Goal: Task Accomplishment & Management: Use online tool/utility

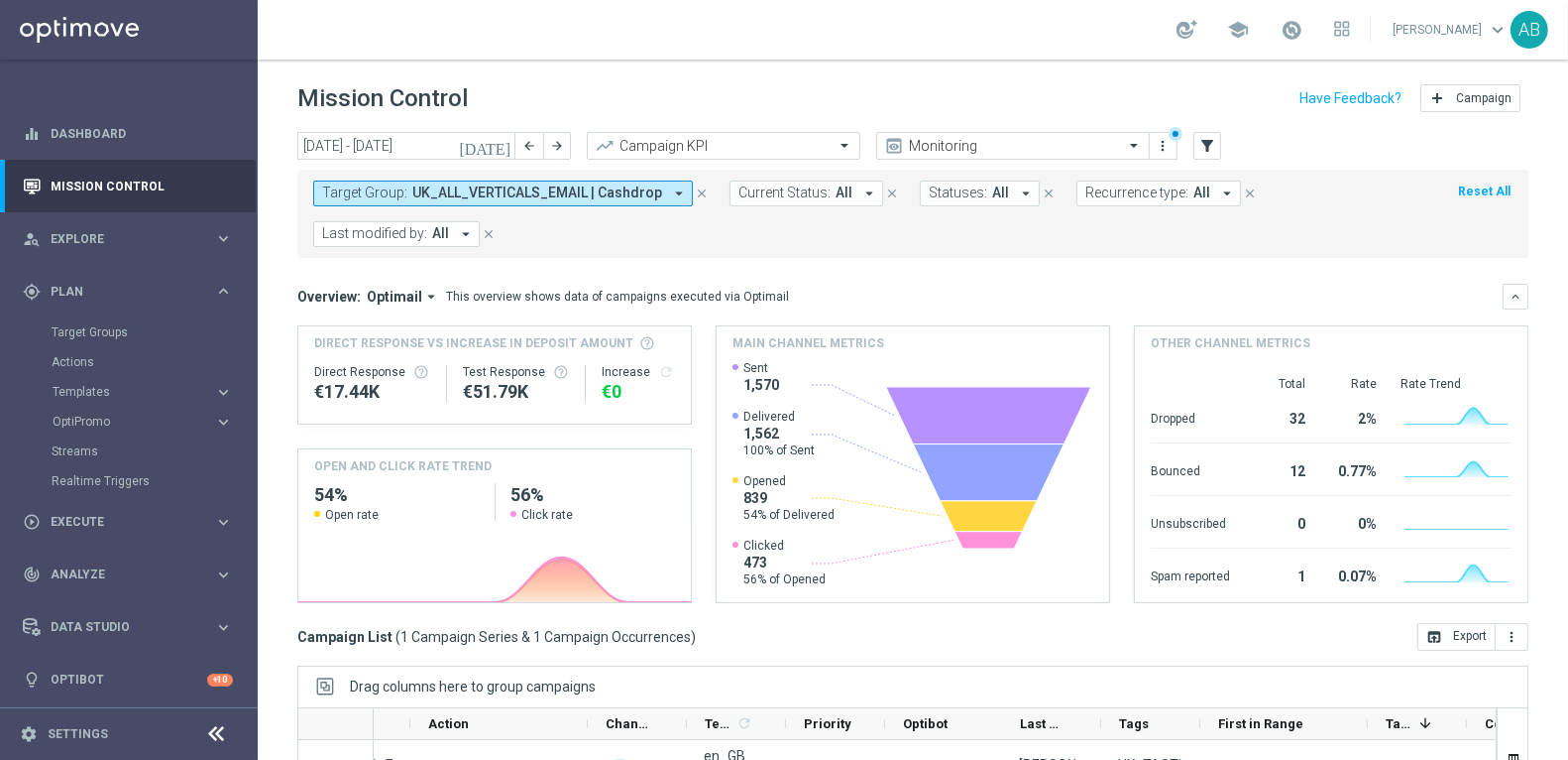
click at [674, 187] on icon "arrow_drop_down" at bounding box center [680, 194] width 18 height 18
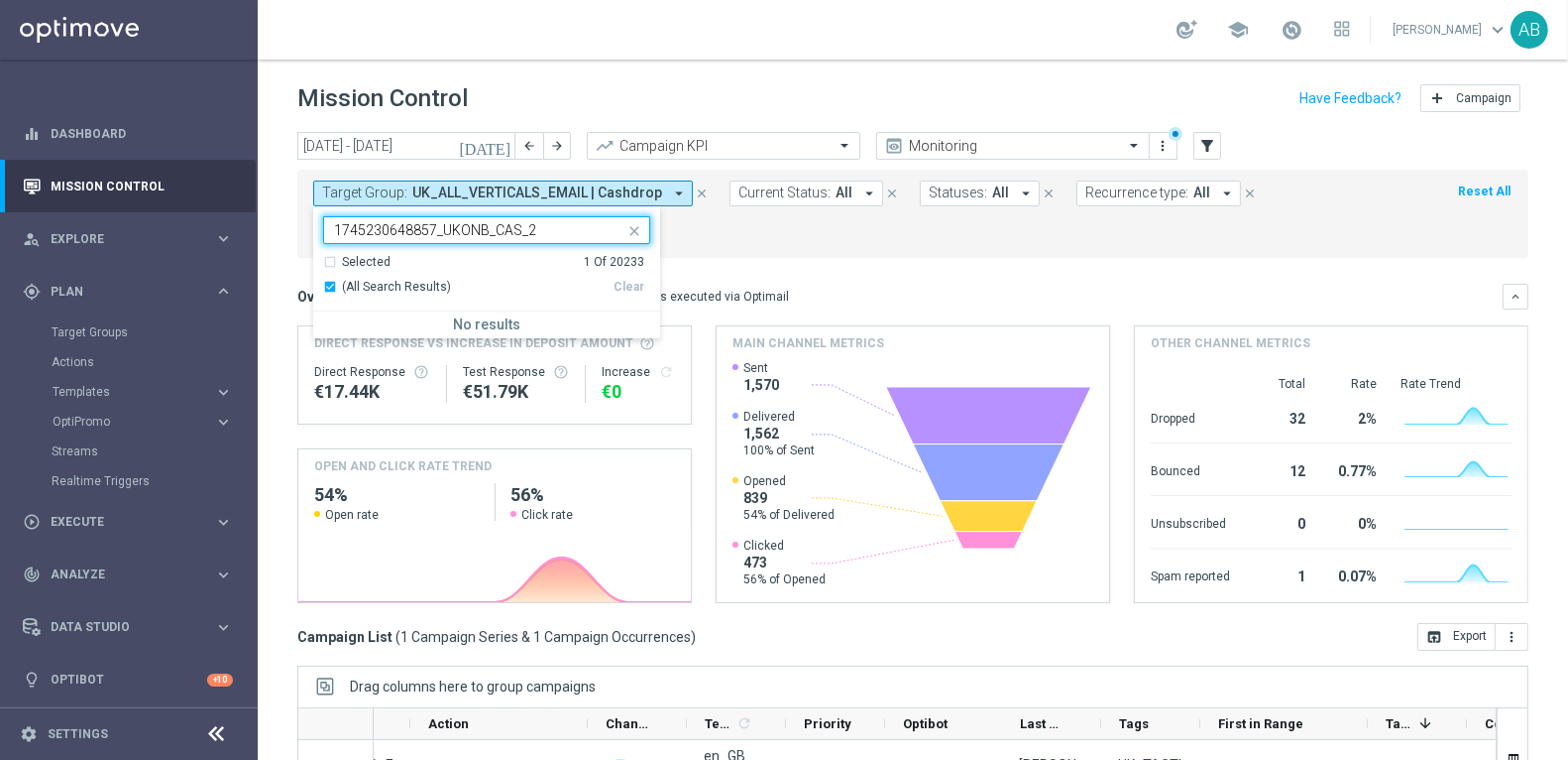
click at [551, 222] on input "1745230648857_UKONB_CAS_2" at bounding box center [479, 230] width 291 height 17
type input "1745230648857_UKONB_CAS_2"
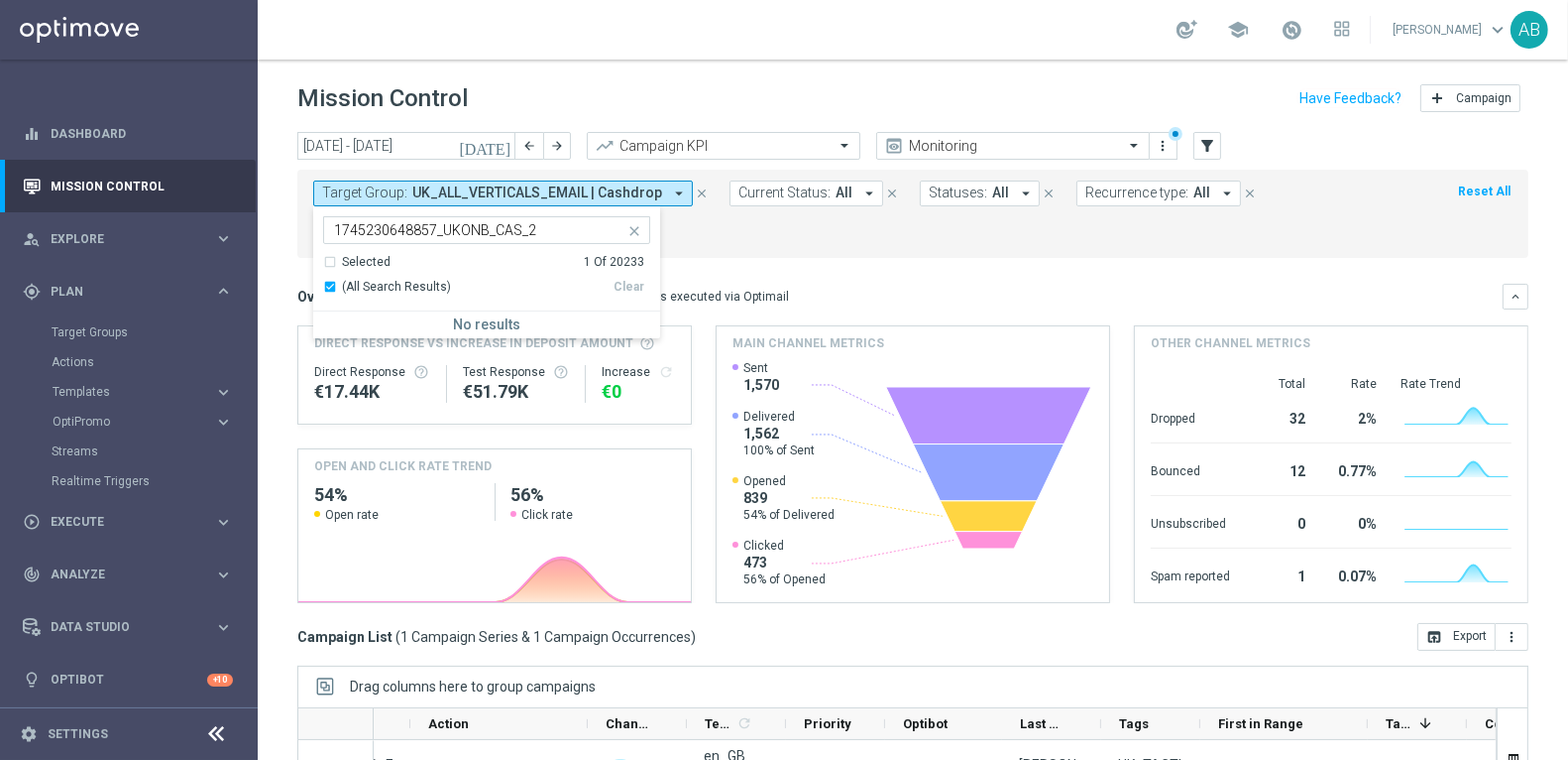
click at [671, 194] on icon "arrow_drop_down" at bounding box center [680, 194] width 18 height 18
click at [695, 192] on icon "close" at bounding box center [702, 194] width 14 height 14
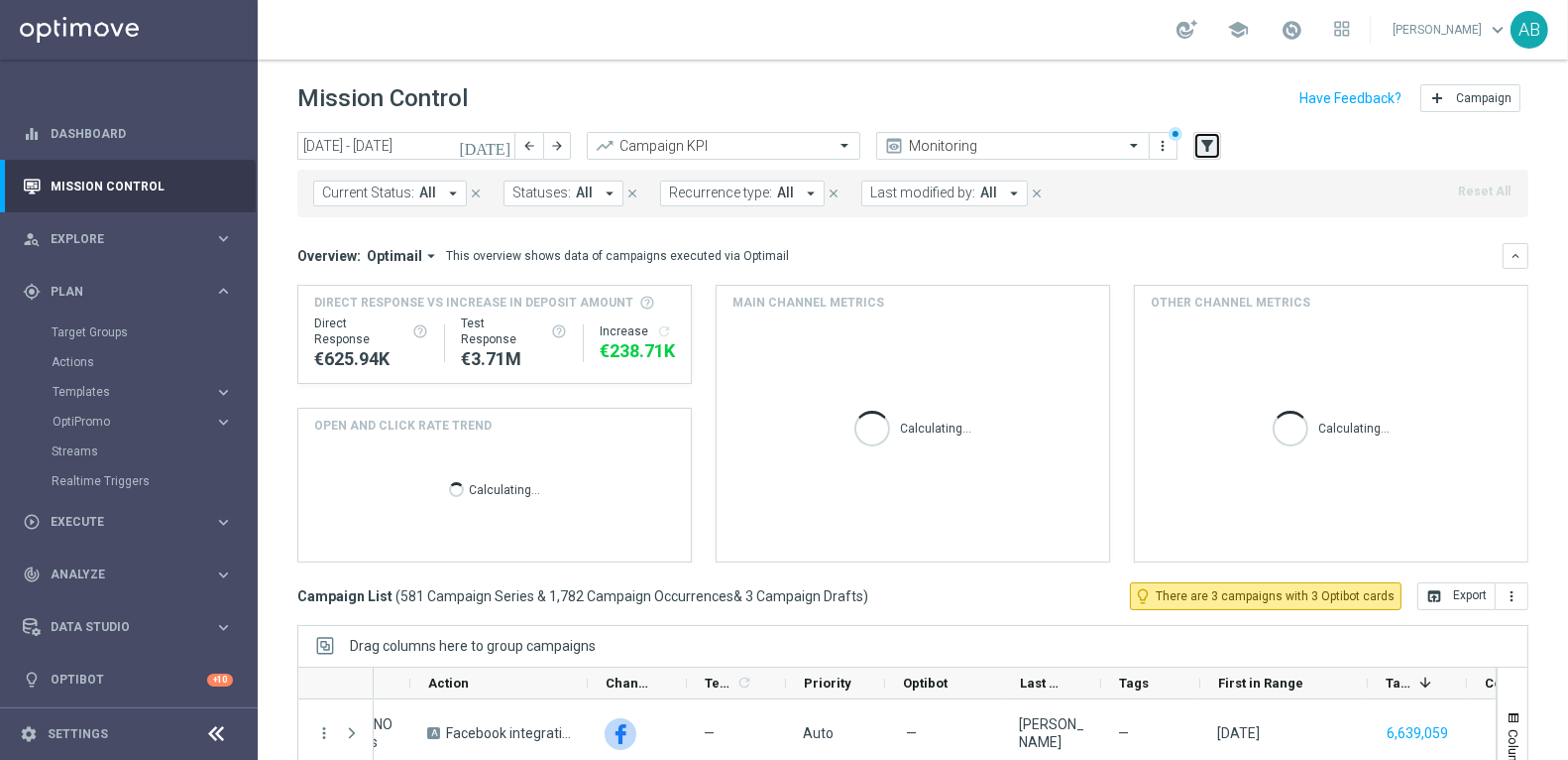
click at [1212, 150] on icon "filter_alt" at bounding box center [1207, 146] width 18 height 18
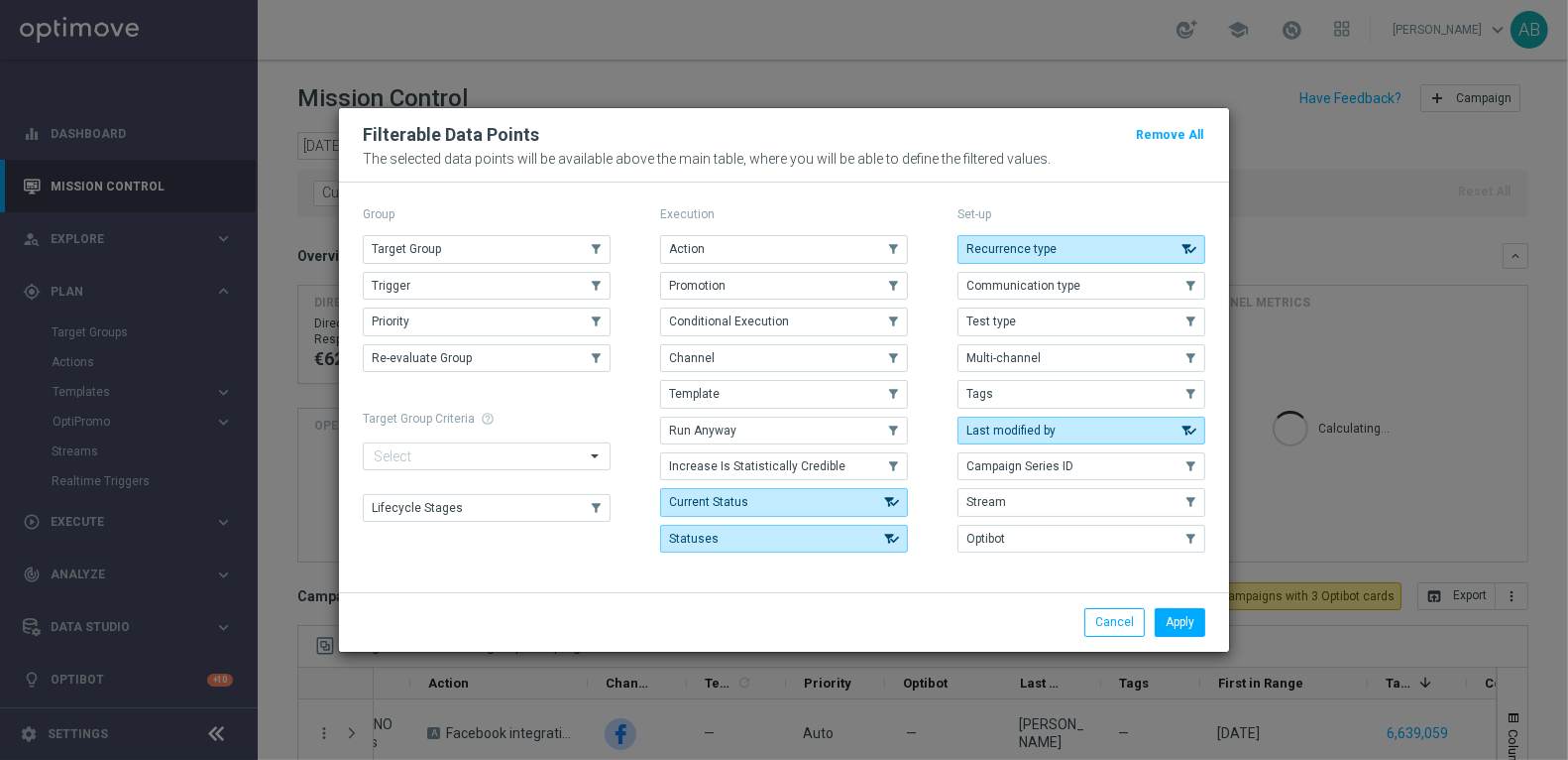
click at [447, 270] on div "Target Group .cls-1{fill:none;} .cls-1{fill:none;} Trigger .cls-1{fill:none;} .…" at bounding box center [487, 303] width 248 height 137
click at [465, 251] on button "Target Group" at bounding box center [487, 249] width 248 height 28
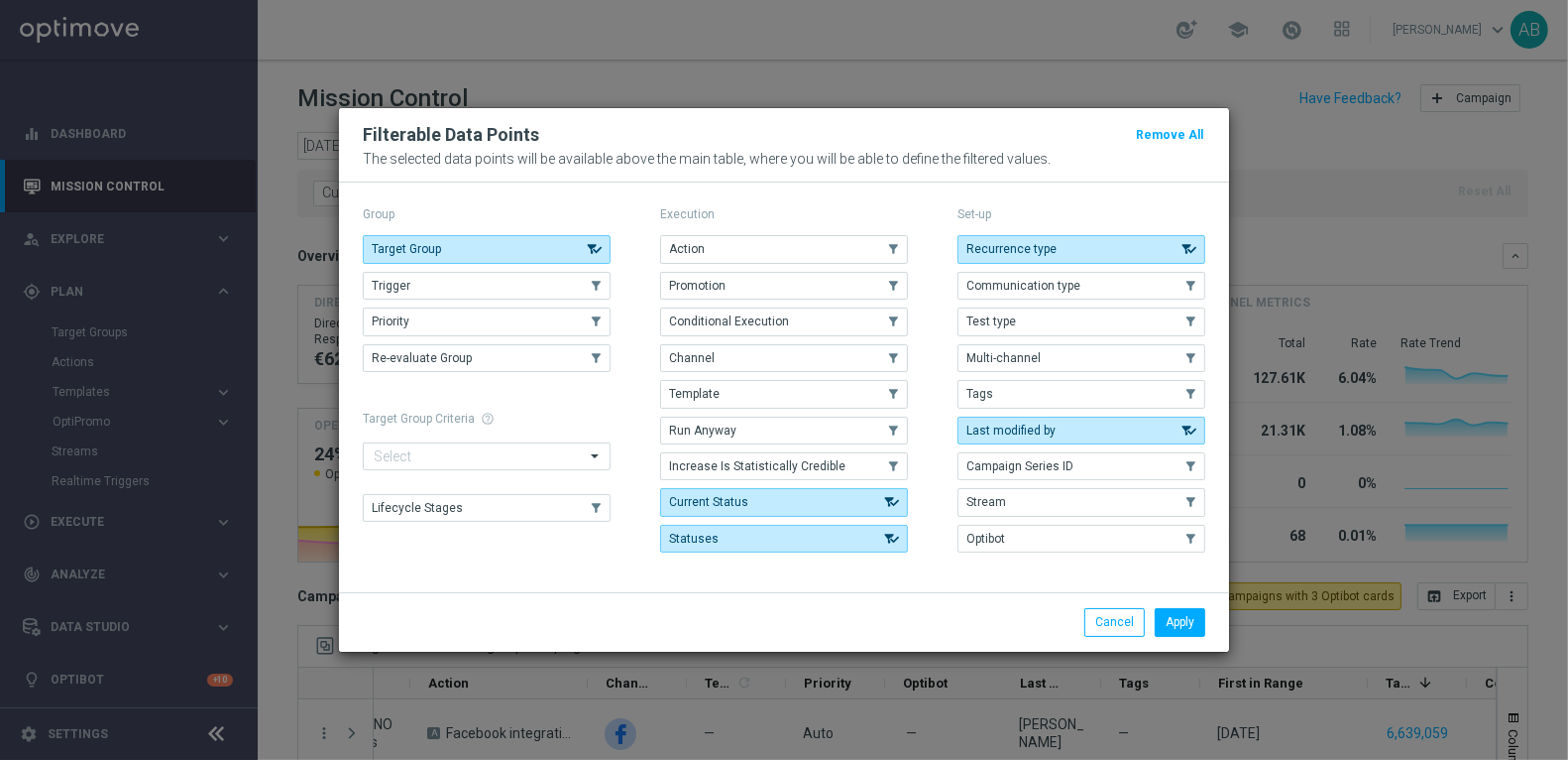
click at [1212, 618] on div "Apply Cancel" at bounding box center [929, 622] width 582 height 28
click at [1182, 618] on button "Apply" at bounding box center [1180, 622] width 51 height 28
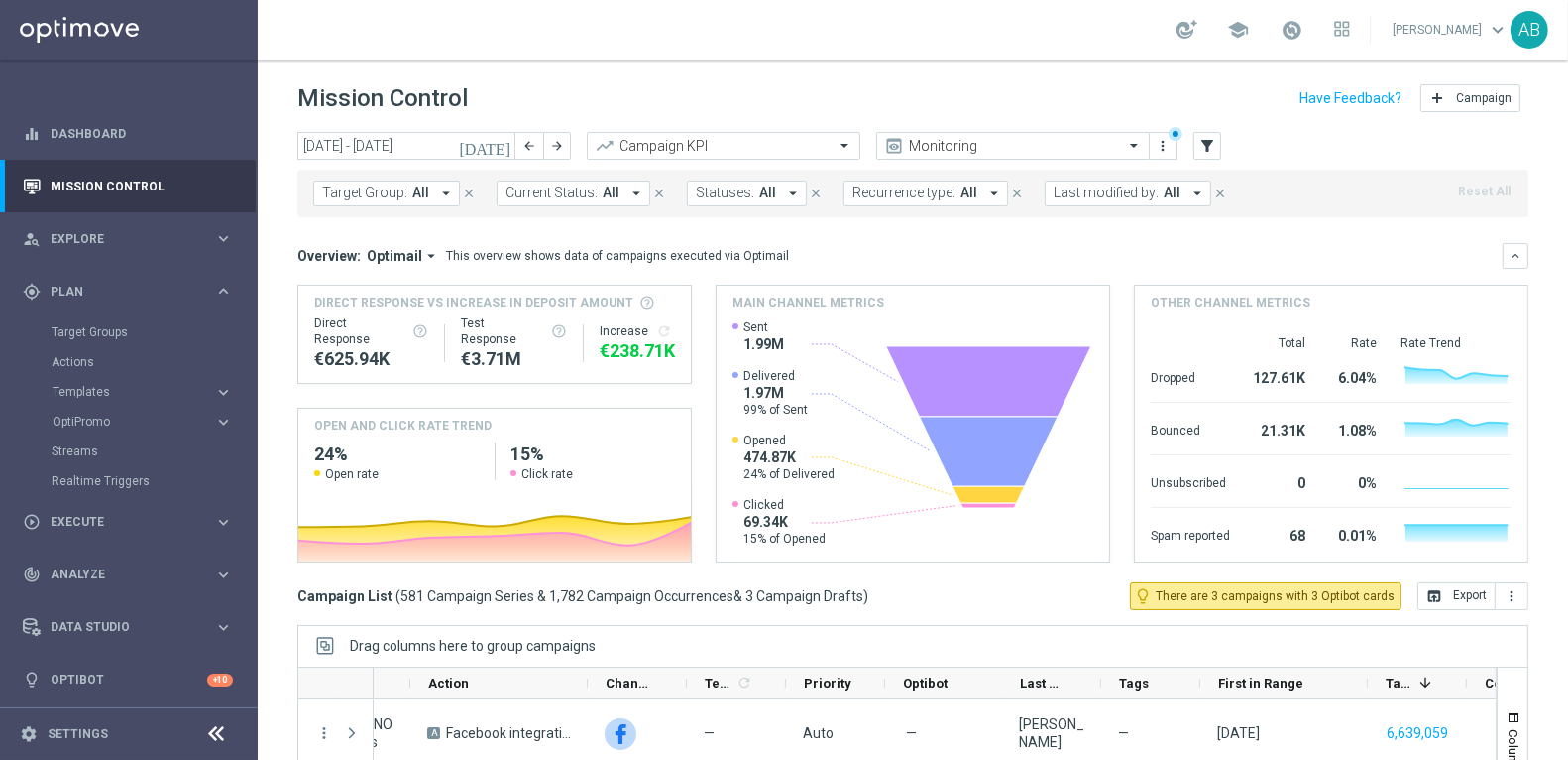
click at [445, 195] on icon "arrow_drop_down" at bounding box center [446, 194] width 18 height 18
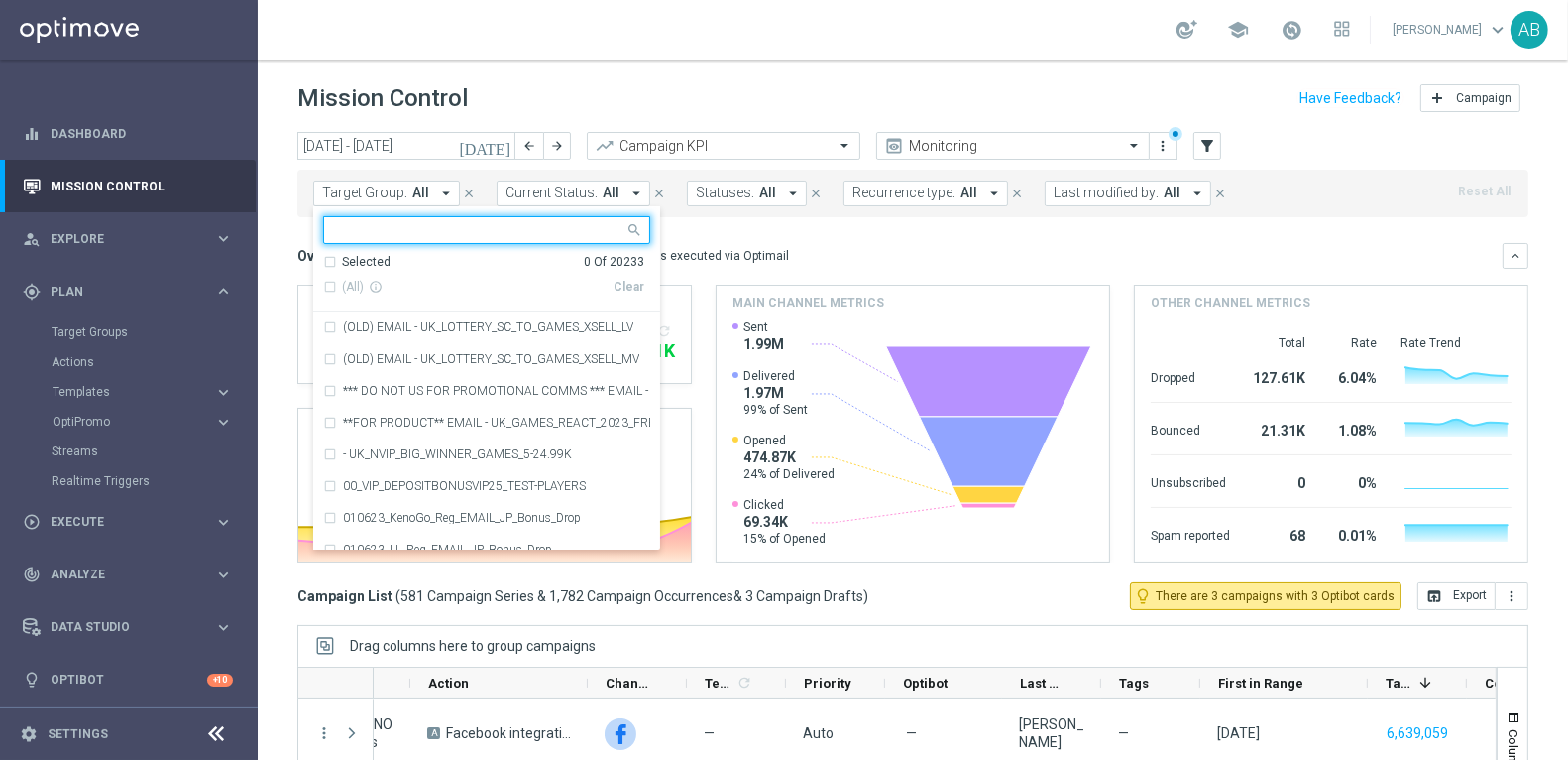
click at [426, 222] on input "text" at bounding box center [479, 230] width 291 height 17
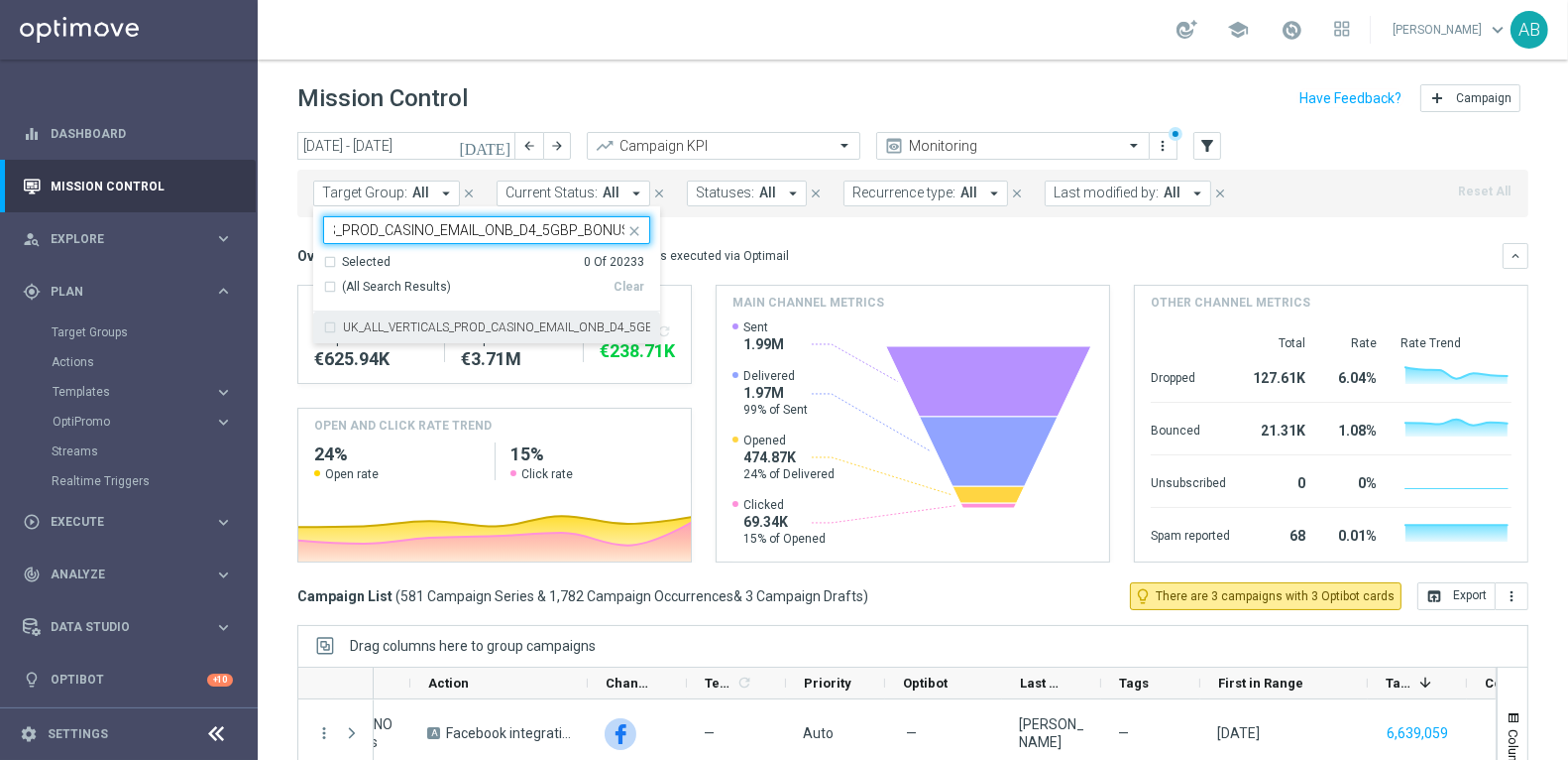
click at [405, 319] on div "UK_ALL_VERTICALS_PROD_CASINO_EMAIL_ONB_D4_5GBP_BONUS" at bounding box center [486, 327] width 327 height 32
type input "UK_ALL_VERTICALS_PROD_CASINO_EMAIL_ONB_D4_5GBP_BONUS"
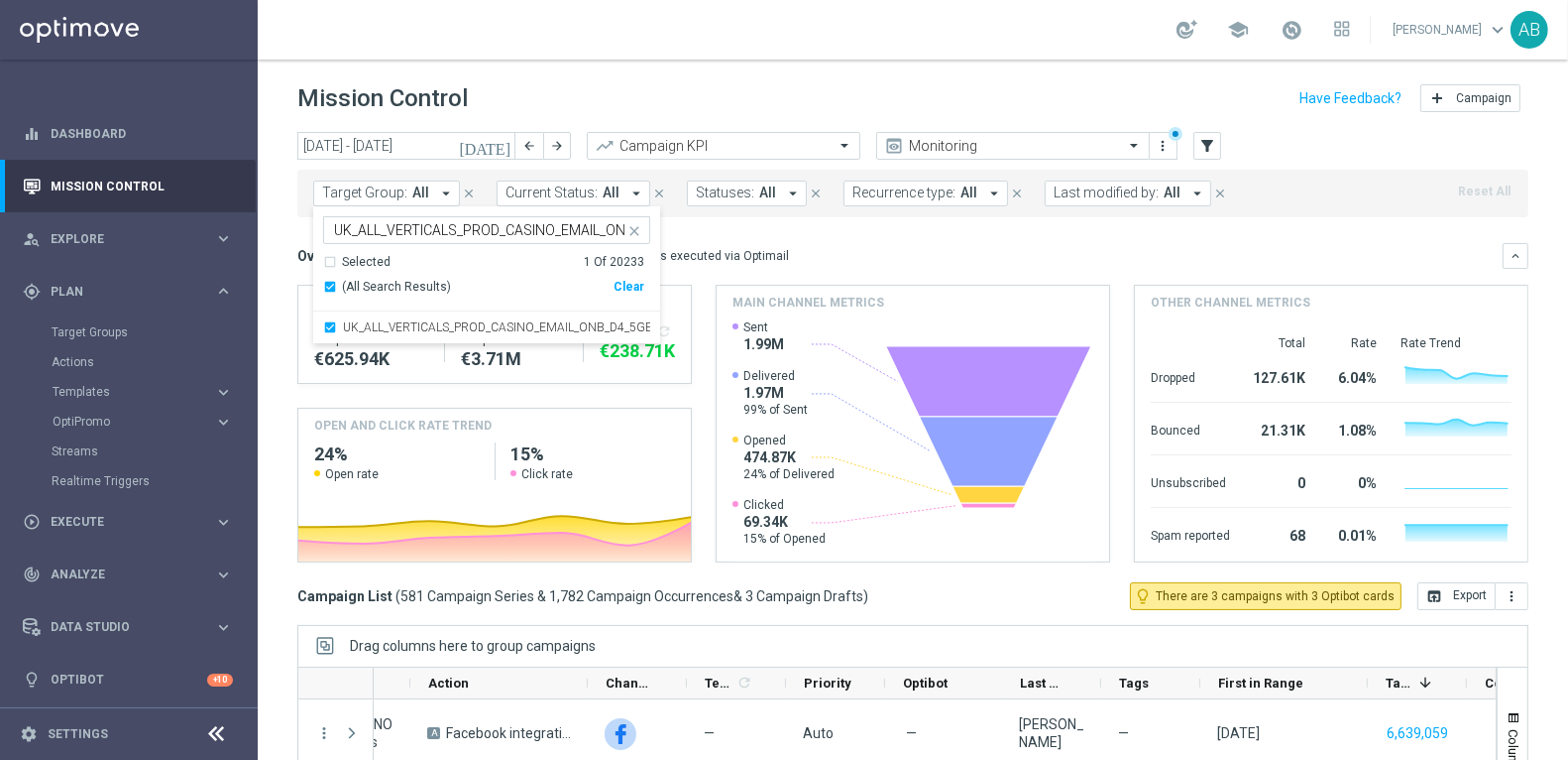
click at [516, 96] on div "Mission Control add Campaign" at bounding box center [913, 98] width 1231 height 39
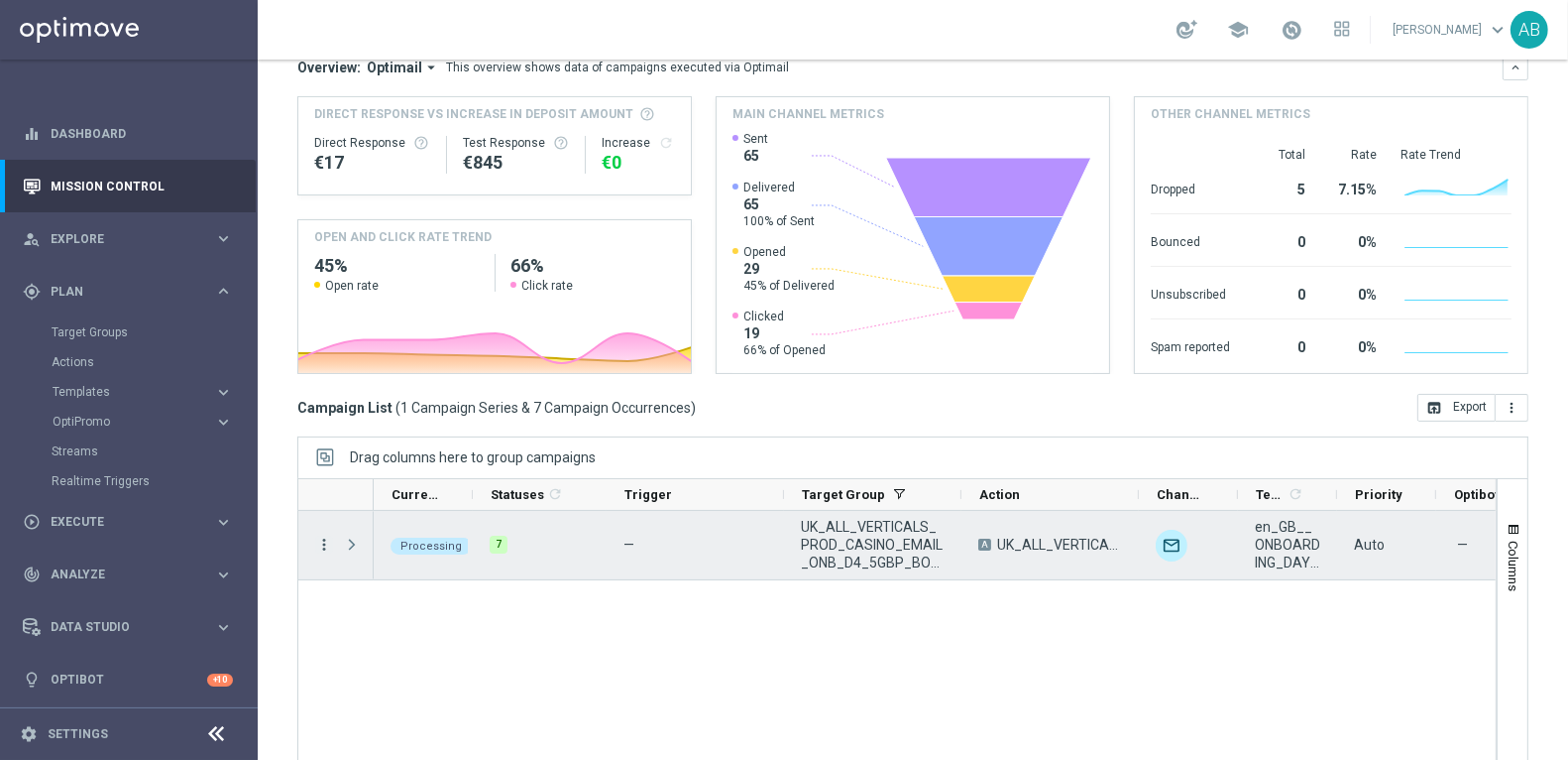
click at [324, 536] on icon "more_vert" at bounding box center [324, 545] width 18 height 18
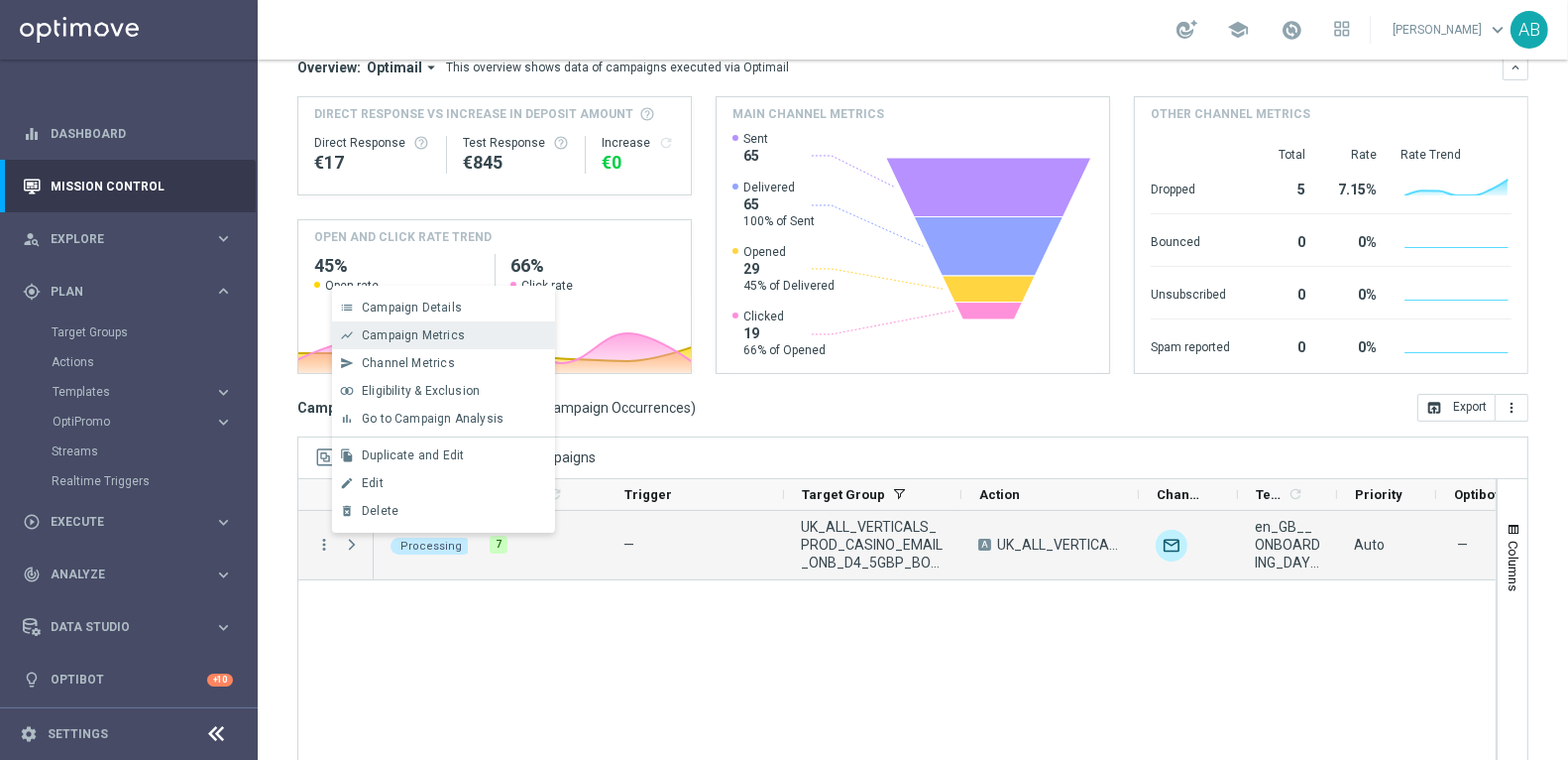
click at [429, 343] on div "show_chart Campaign Metrics" at bounding box center [443, 335] width 223 height 28
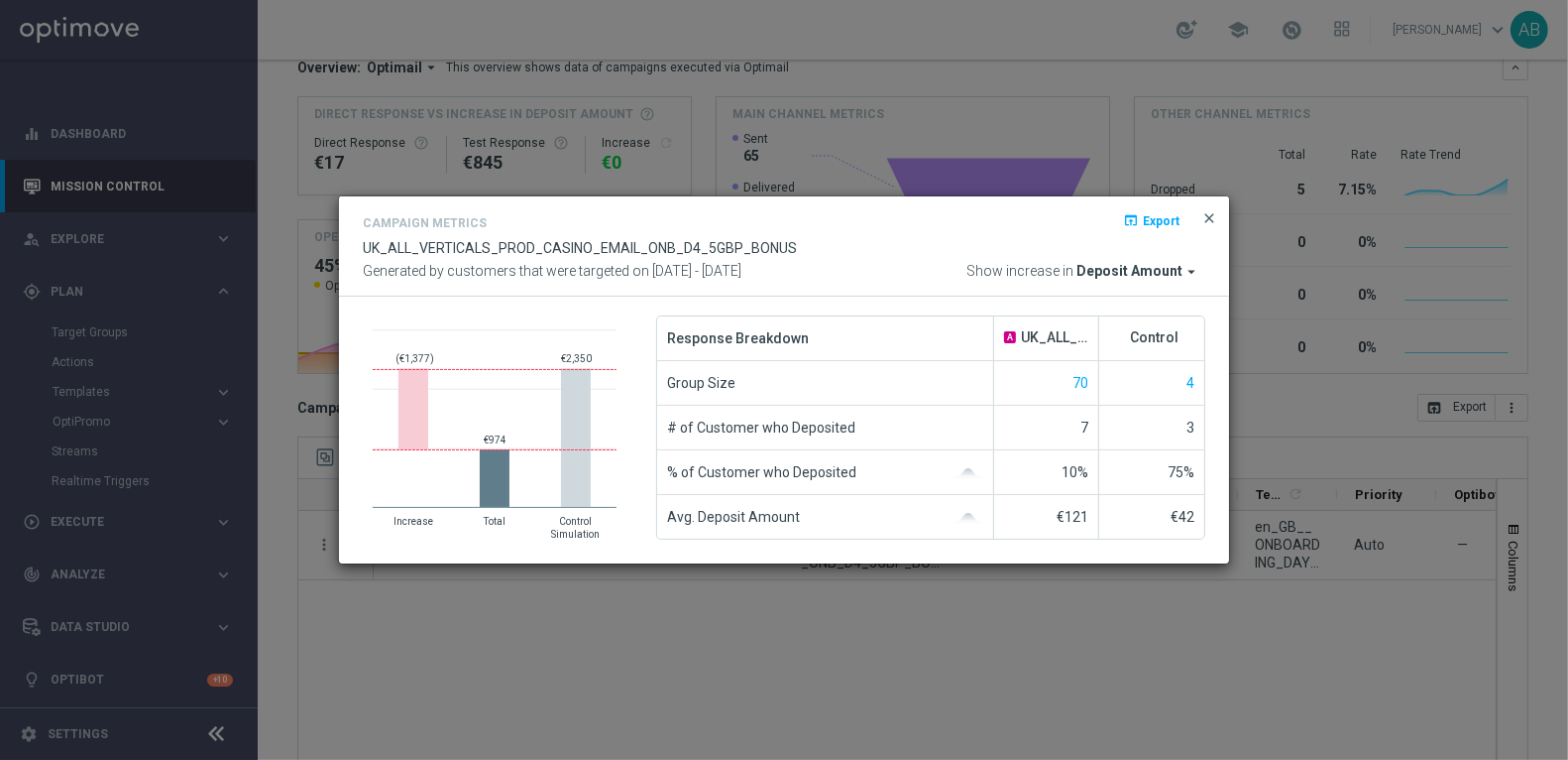
click at [1206, 219] on span "close" at bounding box center [1209, 218] width 16 height 16
